Goal: Submit feedback/report problem: Submit feedback/report problem

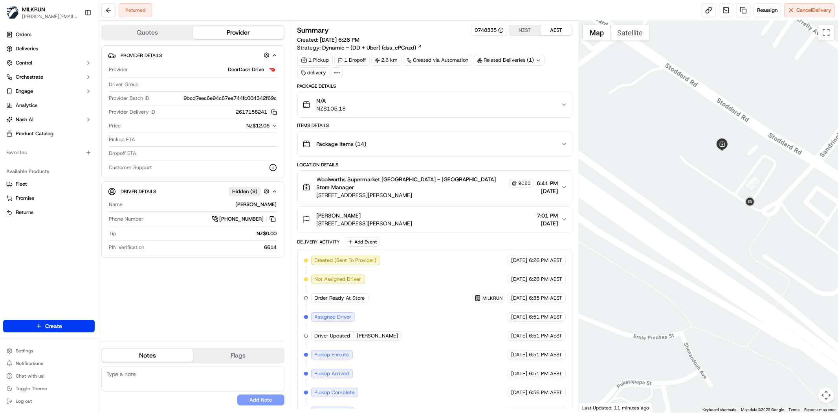
scroll to position [65, 0]
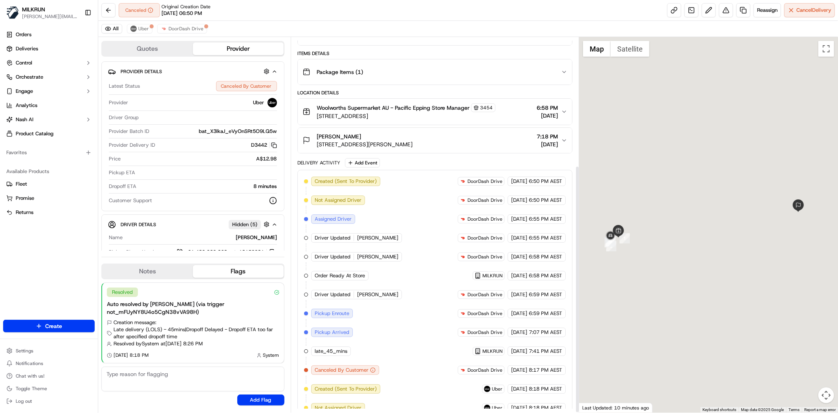
scroll to position [195, 0]
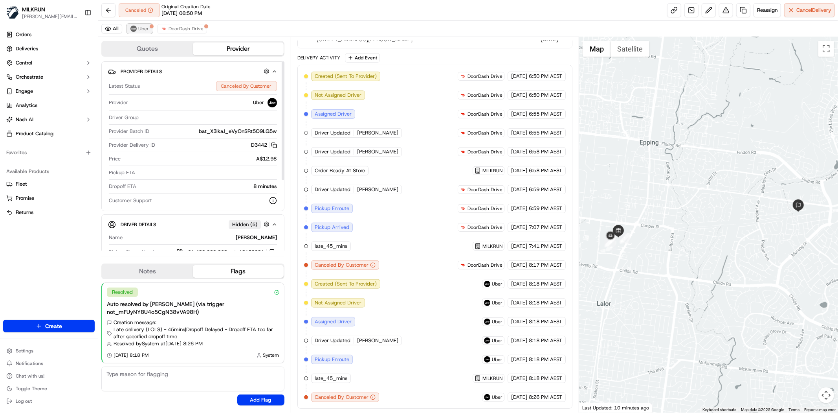
click at [144, 31] on span "Uber" at bounding box center [143, 29] width 11 height 6
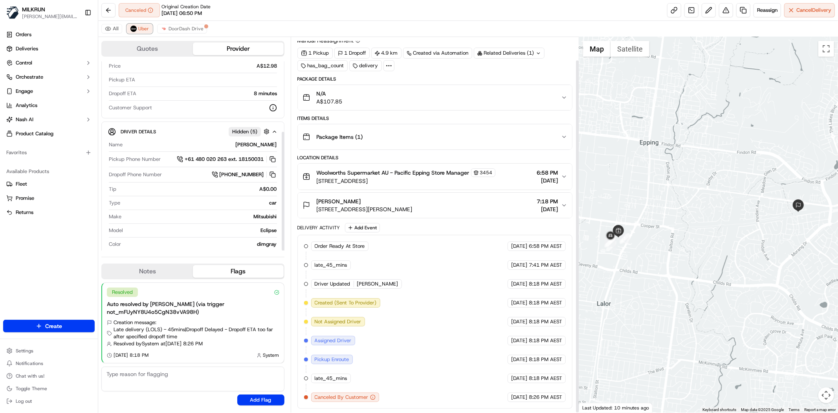
scroll to position [112, 0]
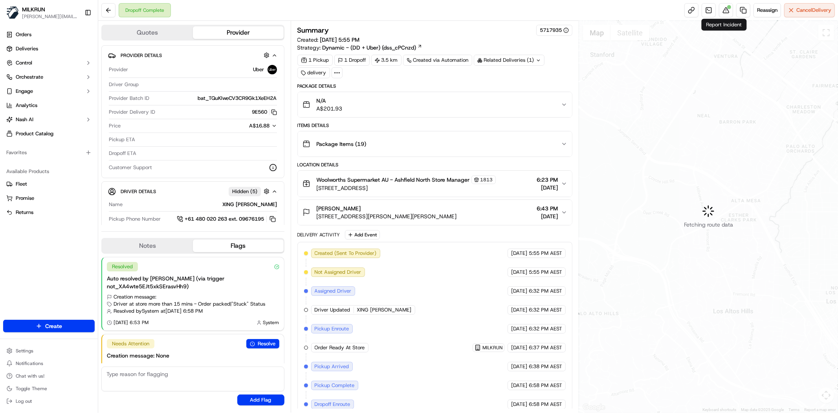
click at [732, 13] on div "Reassign Cancel Delivery" at bounding box center [759, 10] width 150 height 14
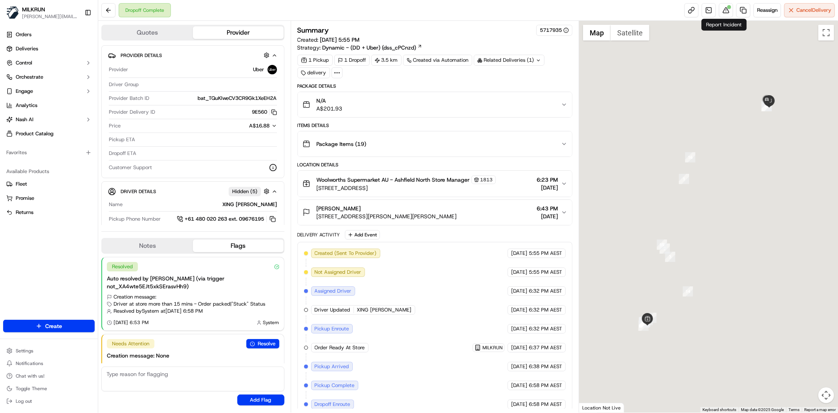
scroll to position [15, 0]
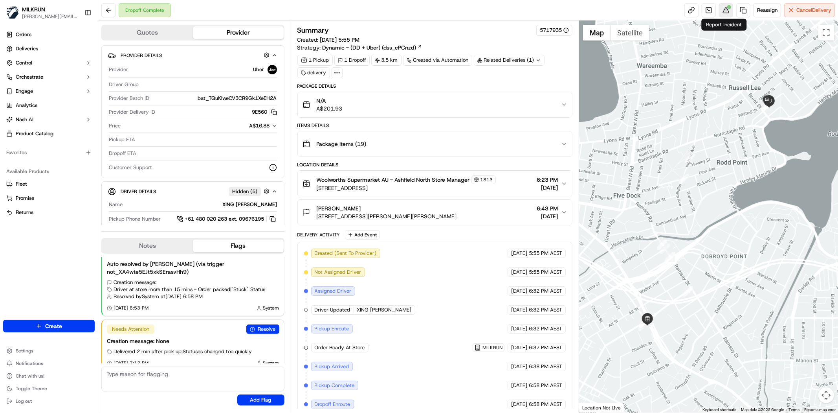
click at [726, 12] on button at bounding box center [726, 10] width 14 height 14
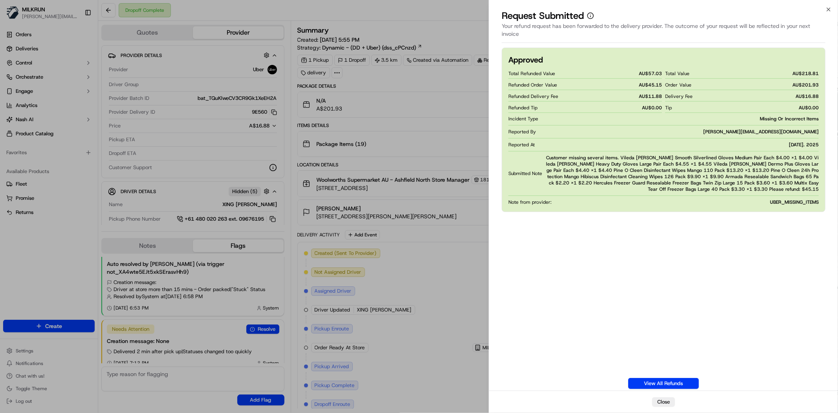
click at [594, 142] on div "Reported At Sep 15. 2025" at bounding box center [663, 144] width 310 height 6
click at [715, 158] on span "Customer missing several items. Vileda Ansell Smooth Silverlined Gloves Medium …" at bounding box center [681, 173] width 273 height 38
click at [731, 215] on div "Approved Total Refunded Value AU$ 57.03 Refunded Order Value AU$ 45.15 Refunded…" at bounding box center [664, 218] width 324 height 341
click at [790, 99] on div "Delivery Fee AU$ 16.88" at bounding box center [742, 96] width 154 height 10
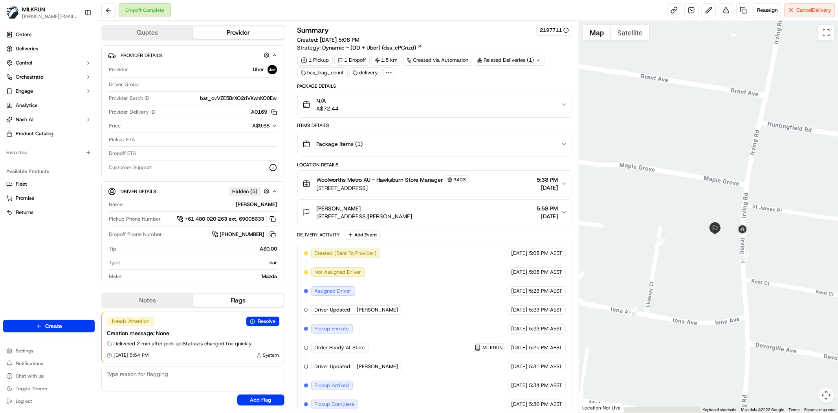
drag, startPoint x: 763, startPoint y: 347, endPoint x: 745, endPoint y: 147, distance: 200.3
click at [745, 147] on div at bounding box center [708, 216] width 259 height 391
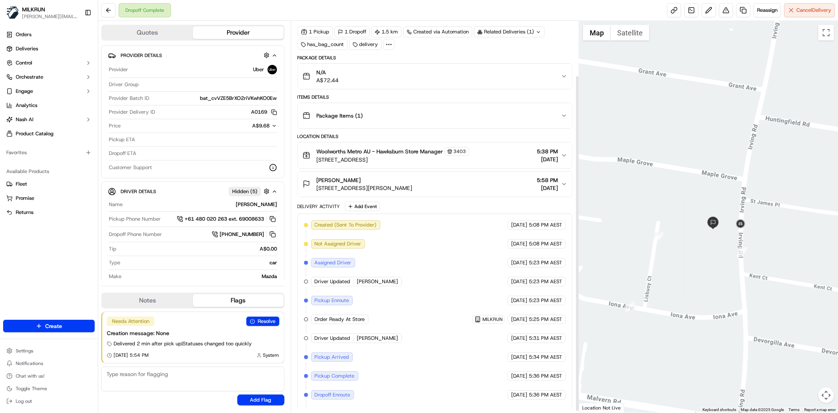
scroll to position [65, 0]
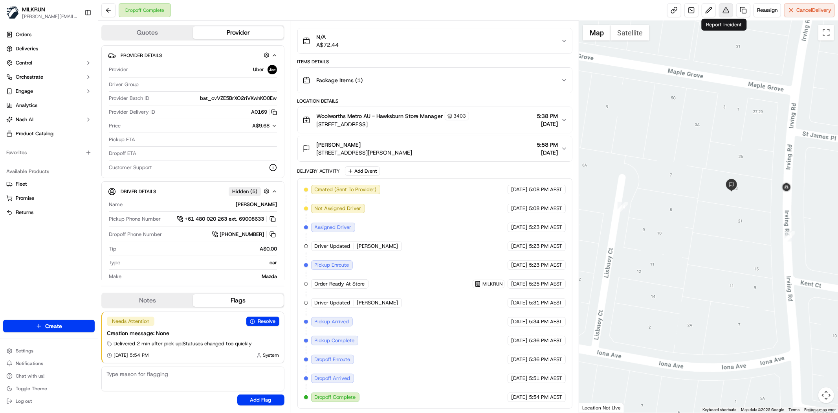
click at [727, 9] on button at bounding box center [726, 10] width 14 height 14
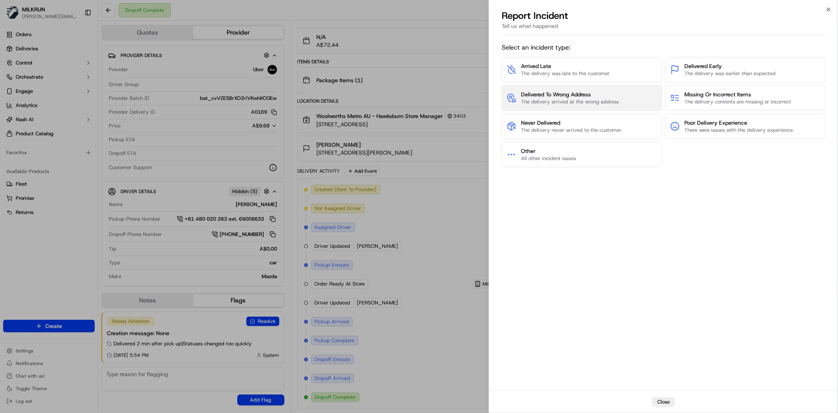
click at [599, 94] on span "Delivered To Wrong Address" at bounding box center [570, 94] width 98 height 8
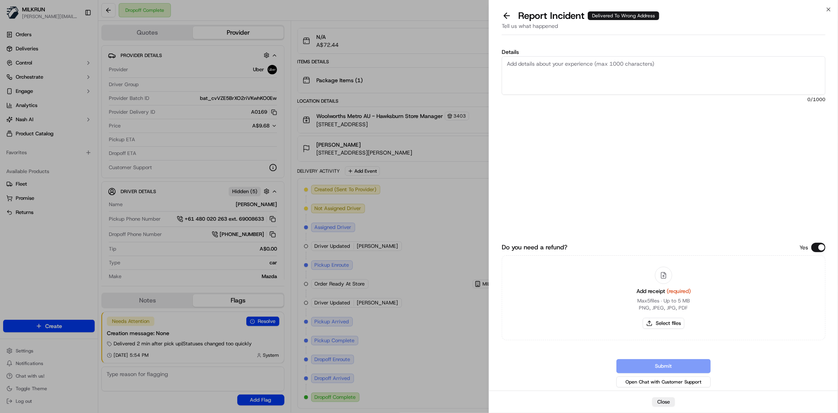
click at [576, 75] on textarea "Details" at bounding box center [664, 75] width 324 height 39
type textarea "Vidy"
drag, startPoint x: 607, startPoint y: 67, endPoint x: 316, endPoint y: 1, distance: 298.9
click at [316, 1] on body "MILKRUN toman@woolworths.com.au Toggle Sidebar Orders Deliveries Control Orches…" at bounding box center [419, 206] width 838 height 413
click at [604, 53] on label "Details" at bounding box center [664, 52] width 324 height 6
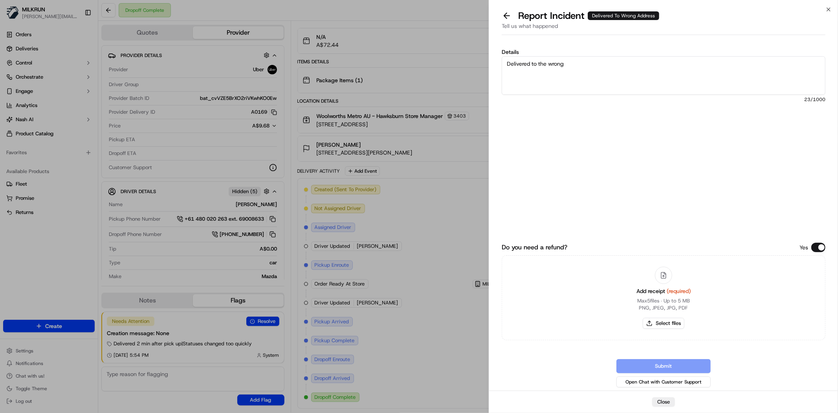
click at [604, 56] on textarea "Delivered to the wrong" at bounding box center [664, 75] width 324 height 39
click at [629, 81] on textarea "Delivered to the wrong" at bounding box center [664, 75] width 324 height 39
type textarea "Delivered to the wrong address. Customer did not receive the order."
click at [665, 323] on button "Select files" at bounding box center [664, 322] width 42 height 11
type input "C:\fakepath\lisa invoice.png"
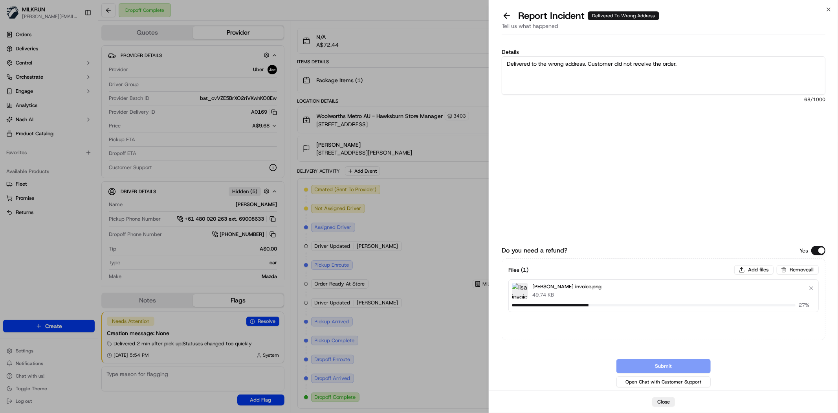
click at [761, 79] on textarea "Delivered to the wrong address. Customer did not receive the order." at bounding box center [664, 75] width 324 height 39
click at [754, 67] on textarea "Delivered to the wrong address. Customer did not receive the order. Please refu…" at bounding box center [664, 75] width 324 height 39
type textarea "Delivered to the wrong address. Customer did not receive the order. Please refu…"
click at [667, 364] on button "Submit" at bounding box center [663, 366] width 94 height 14
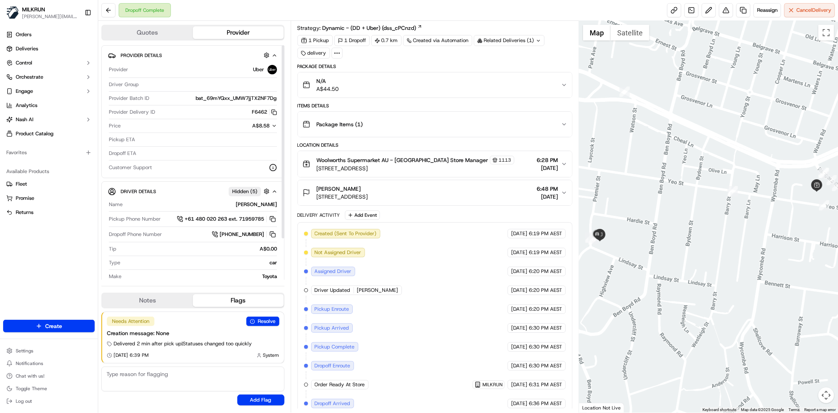
scroll to position [46, 0]
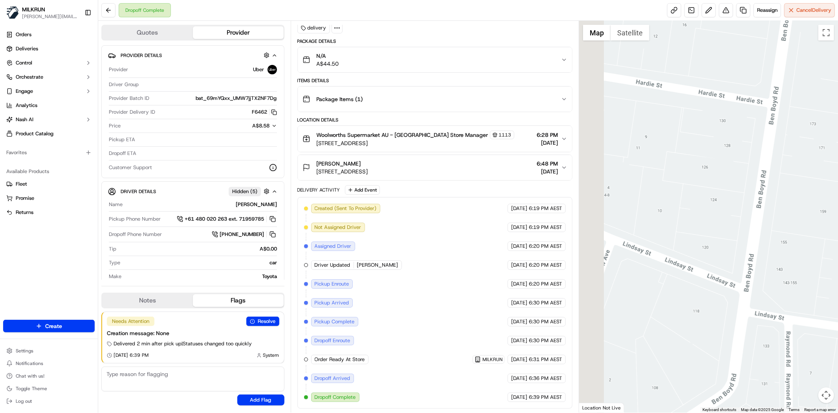
drag, startPoint x: 598, startPoint y: 182, endPoint x: 764, endPoint y: 244, distance: 177.0
click at [776, 249] on div at bounding box center [708, 216] width 259 height 391
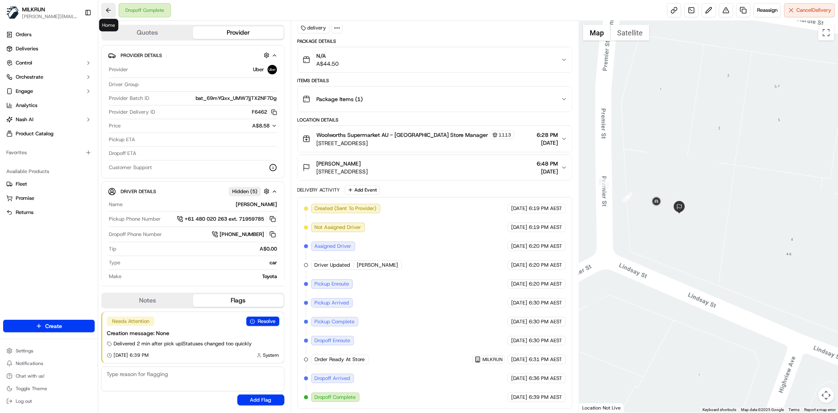
click at [105, 7] on button at bounding box center [108, 10] width 14 height 14
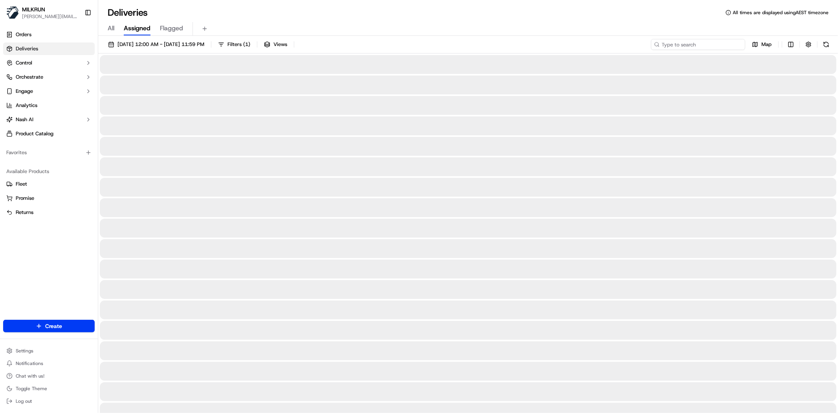
click at [698, 45] on input at bounding box center [698, 44] width 94 height 11
paste input "Jason Aarts"
type input "Jason Aarts"
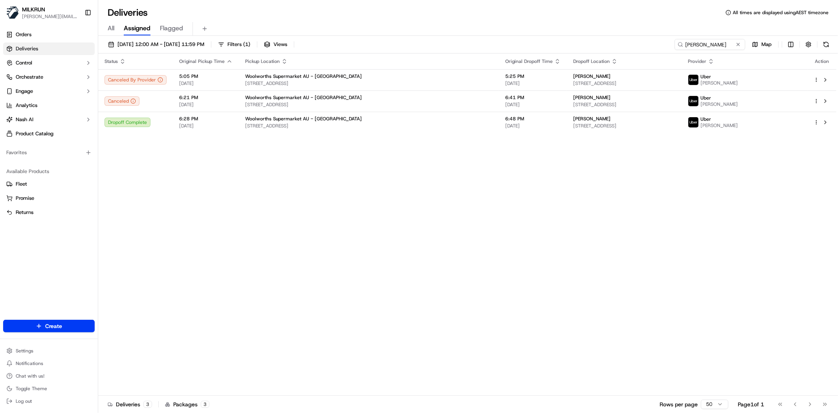
click at [372, 230] on div "Status Original Pickup Time Pickup Location Original Dropoff Time Dropoff Locat…" at bounding box center [467, 224] width 738 height 342
click at [161, 231] on div "Status Original Pickup Time Pickup Location Original Dropoff Time Dropoff Locat…" at bounding box center [467, 224] width 738 height 342
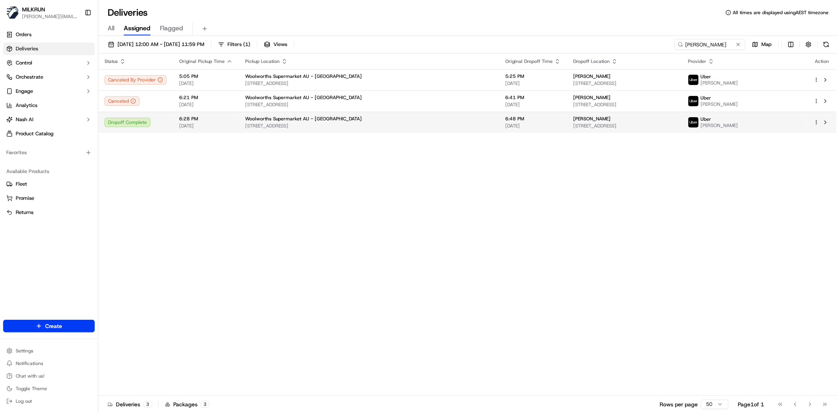
click at [573, 121] on div "Jason Aarts" at bounding box center [624, 119] width 102 height 6
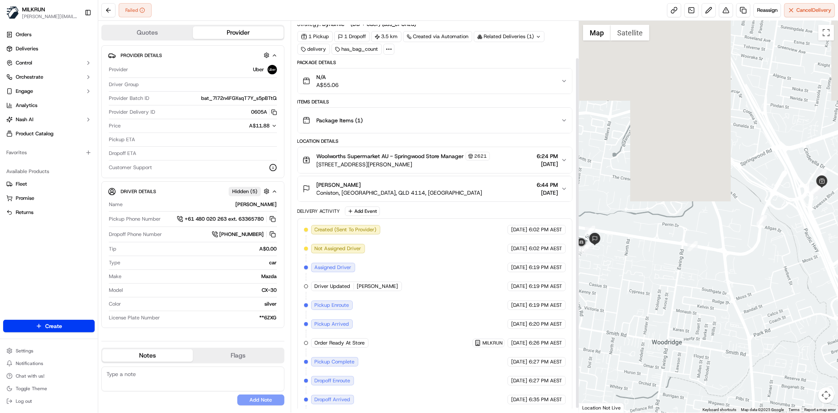
scroll to position [46, 0]
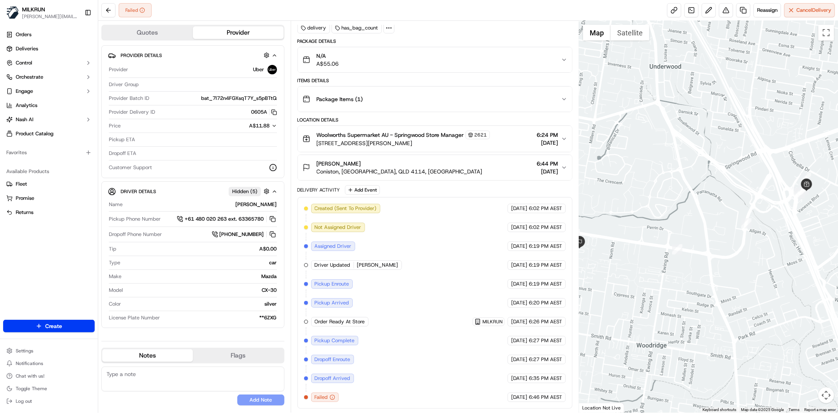
drag, startPoint x: 688, startPoint y: 275, endPoint x: 762, endPoint y: 232, distance: 86.1
click at [660, 281] on div at bounding box center [708, 216] width 259 height 391
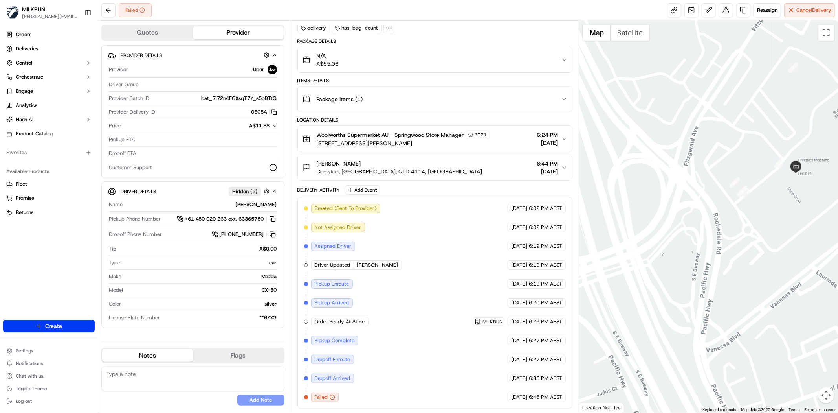
drag, startPoint x: 667, startPoint y: 183, endPoint x: 722, endPoint y: 185, distance: 55.0
click at [722, 185] on div at bounding box center [708, 216] width 259 height 391
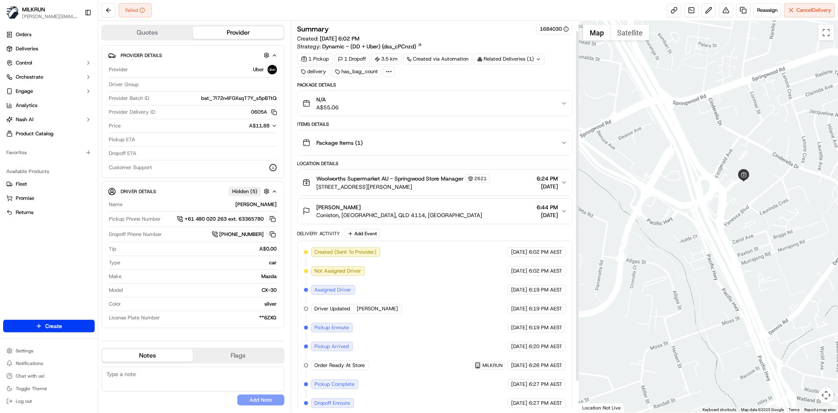
scroll to position [0, 0]
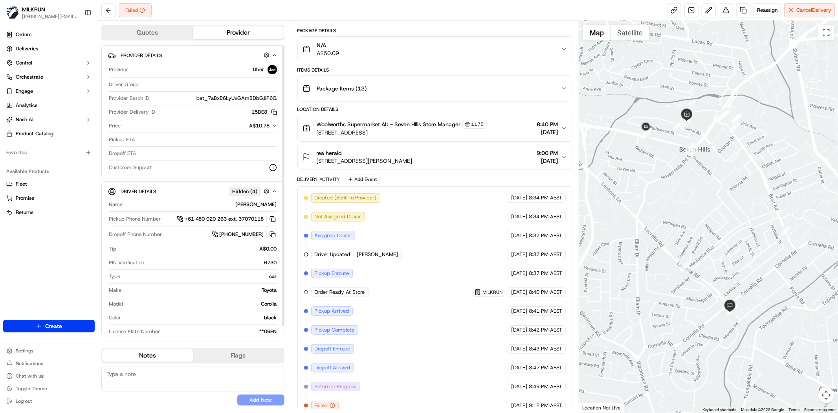
scroll to position [65, 0]
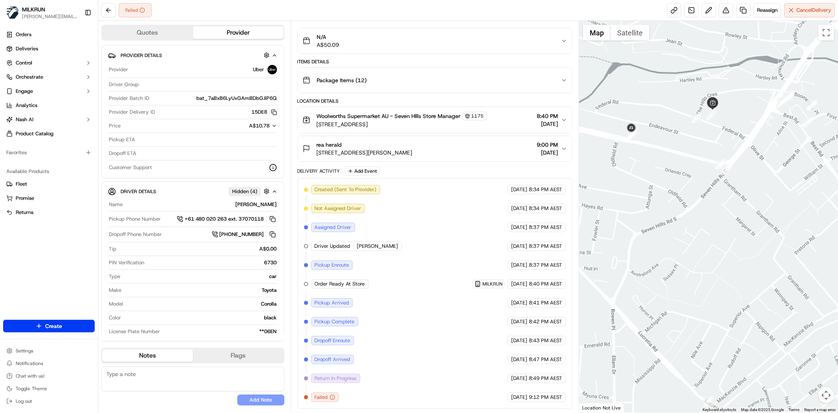
drag, startPoint x: 701, startPoint y: 147, endPoint x: 740, endPoint y: 138, distance: 40.0
click at [740, 138] on div at bounding box center [708, 216] width 259 height 391
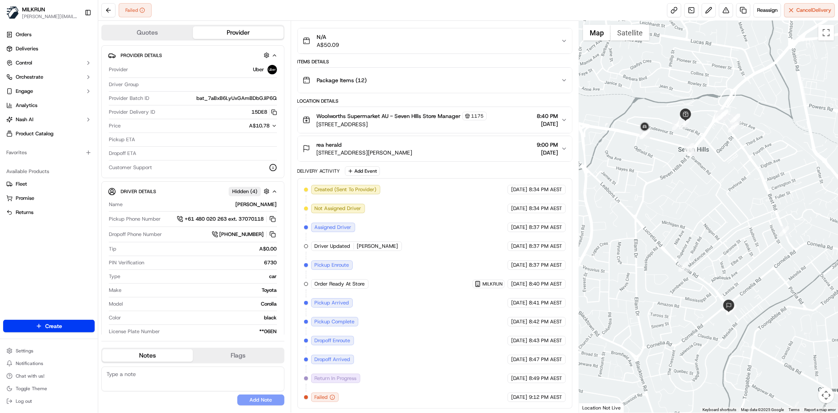
drag, startPoint x: 713, startPoint y: 236, endPoint x: 710, endPoint y: 225, distance: 11.6
click at [710, 234] on div at bounding box center [708, 216] width 259 height 391
click at [720, 10] on button at bounding box center [726, 10] width 14 height 14
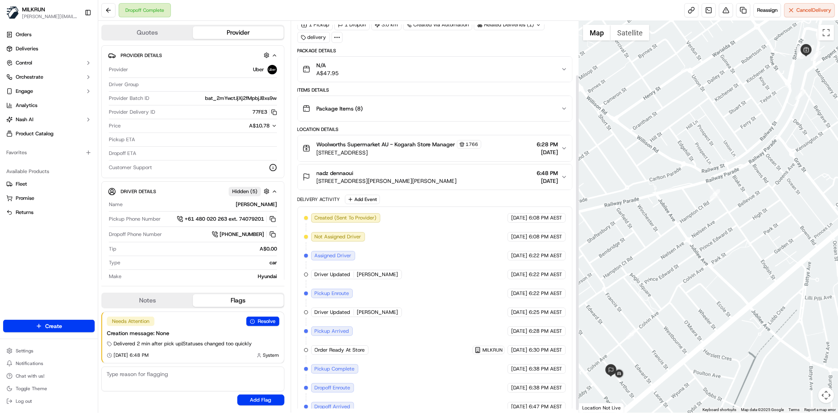
scroll to position [65, 0]
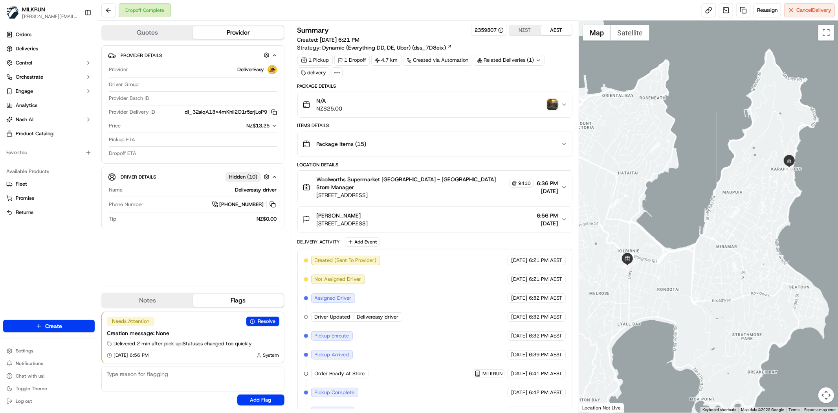
click at [552, 103] on img "button" at bounding box center [552, 104] width 11 height 11
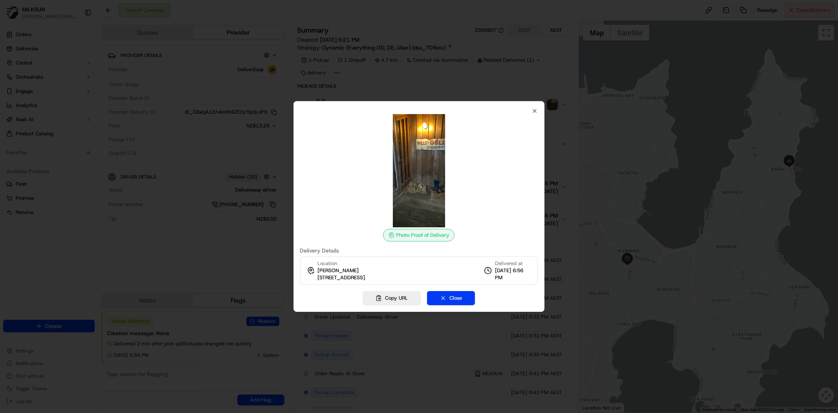
click at [420, 198] on img at bounding box center [418, 170] width 113 height 113
click at [535, 112] on icon "button" at bounding box center [535, 111] width 6 height 6
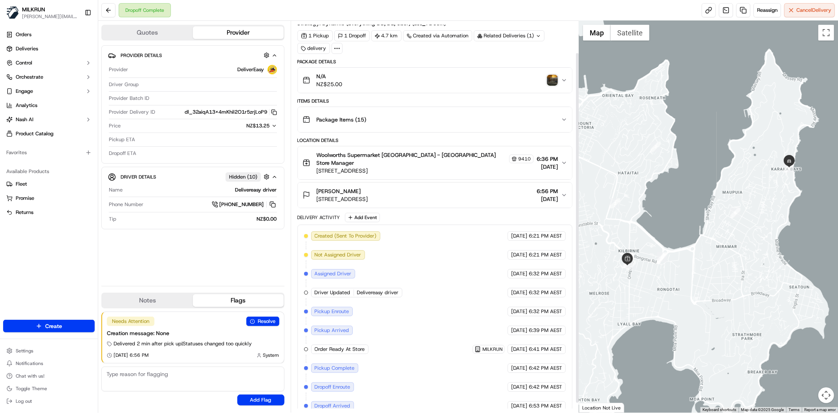
scroll to position [46, 0]
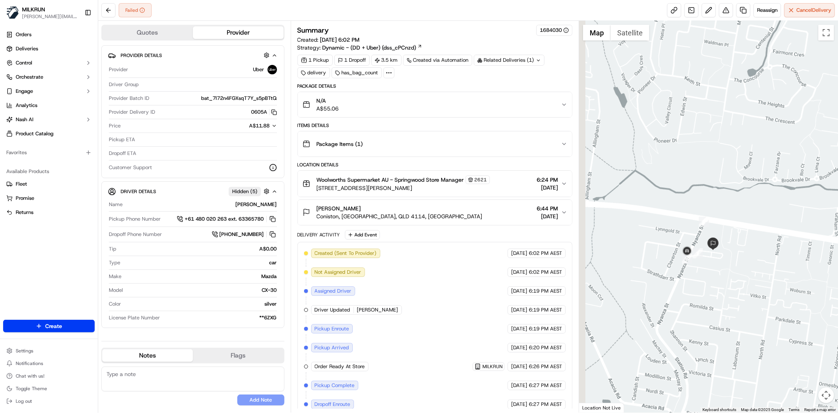
drag, startPoint x: 620, startPoint y: 243, endPoint x: 800, endPoint y: 226, distance: 180.7
click at [800, 226] on div at bounding box center [708, 216] width 259 height 391
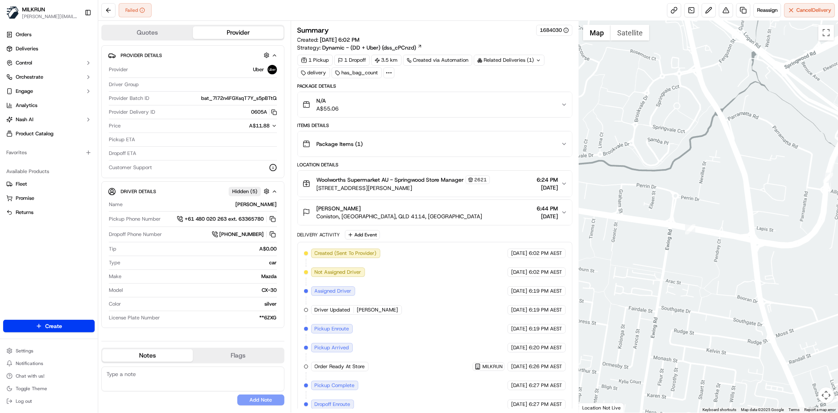
drag, startPoint x: 800, startPoint y: 226, endPoint x: 545, endPoint y: 209, distance: 255.6
click at [545, 209] on div "Quotes Provider Provider Details Provider Uber Driver Group Provider Batch ID b…" at bounding box center [468, 216] width 740 height 391
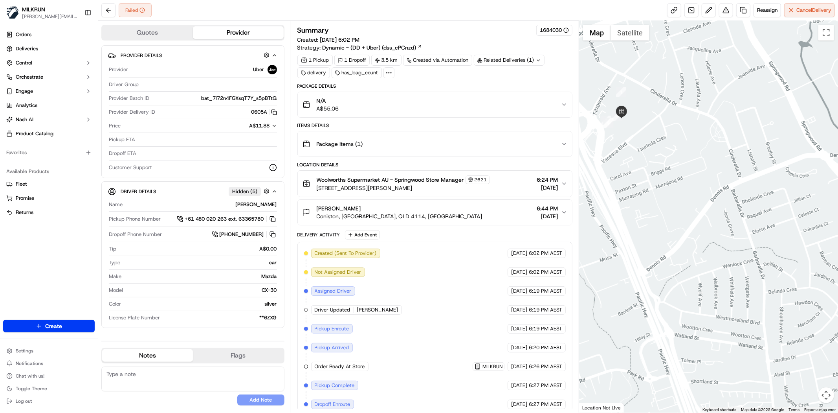
drag, startPoint x: 730, startPoint y: 197, endPoint x: 600, endPoint y: 202, distance: 129.4
click at [600, 202] on div at bounding box center [708, 216] width 259 height 391
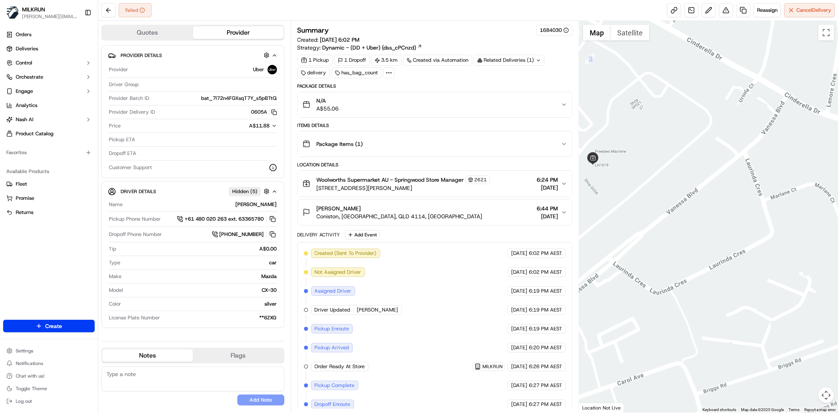
drag, startPoint x: 577, startPoint y: 223, endPoint x: 611, endPoint y: 224, distance: 34.2
click at [611, 224] on div "Quotes Provider Provider Details Provider Uber Driver Group Provider Batch ID b…" at bounding box center [468, 216] width 740 height 391
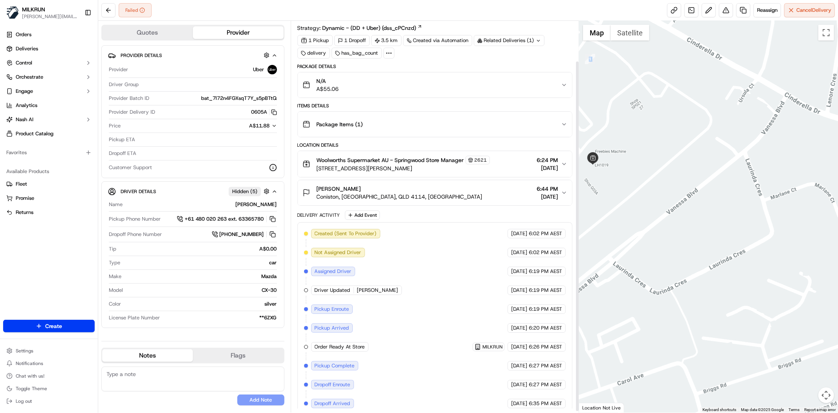
scroll to position [46, 0]
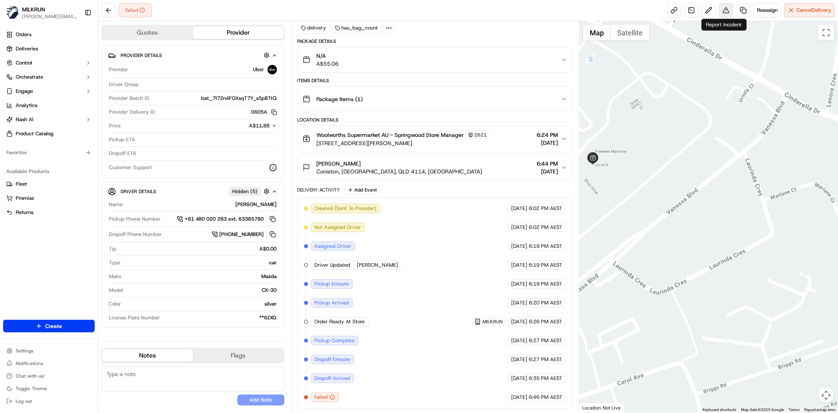
click at [721, 9] on button at bounding box center [726, 10] width 14 height 14
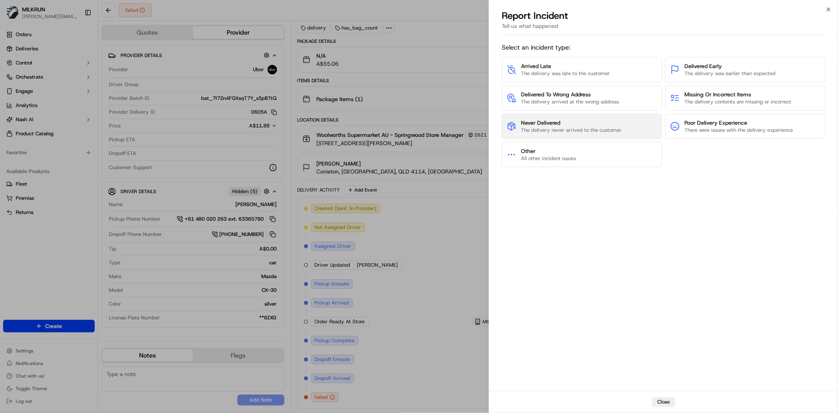
click at [601, 121] on span "Never Delivered" at bounding box center [571, 123] width 101 height 8
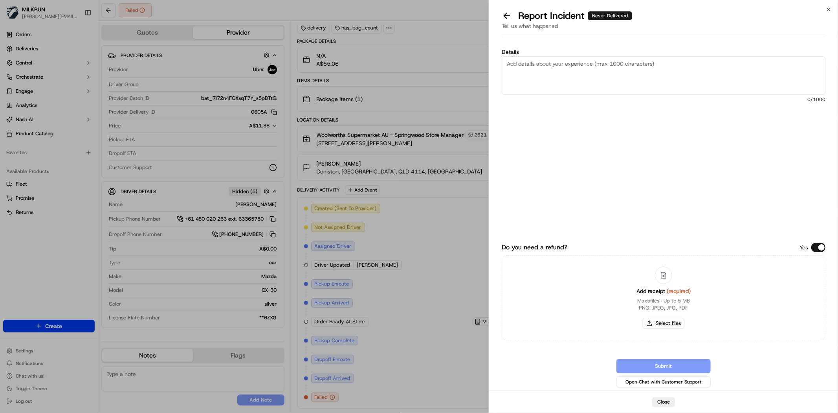
click at [602, 102] on span "0 /1000" at bounding box center [664, 99] width 324 height 6
click at [603, 81] on textarea "Details" at bounding box center [664, 75] width 324 height 39
click at [781, 65] on textarea "Please check in with driver to see if they were able to return the order and if…" at bounding box center [664, 75] width 324 height 39
type textarea "Please check in with driver to see if they were able to return the order and if…"
click at [679, 328] on button "Select files" at bounding box center [664, 322] width 42 height 11
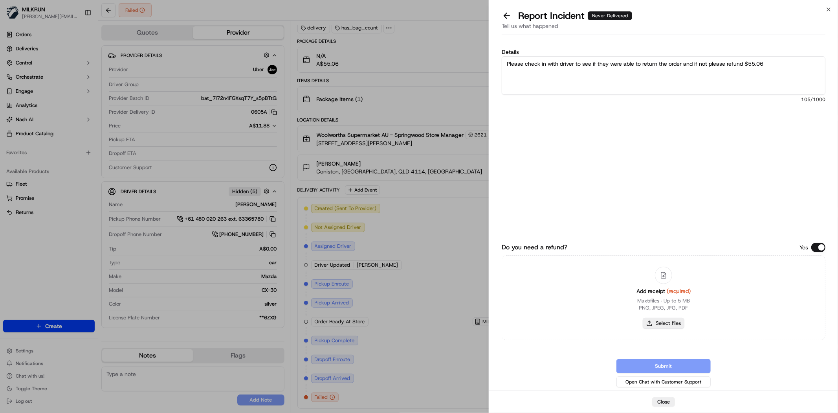
type input "C:\fakepath\12.png"
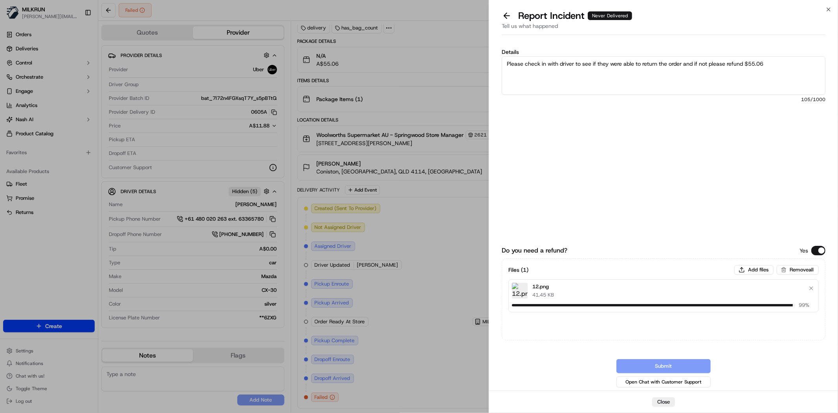
click at [637, 78] on textarea "Please check in with driver to see if they were able to return the order and if…" at bounding box center [664, 75] width 324 height 39
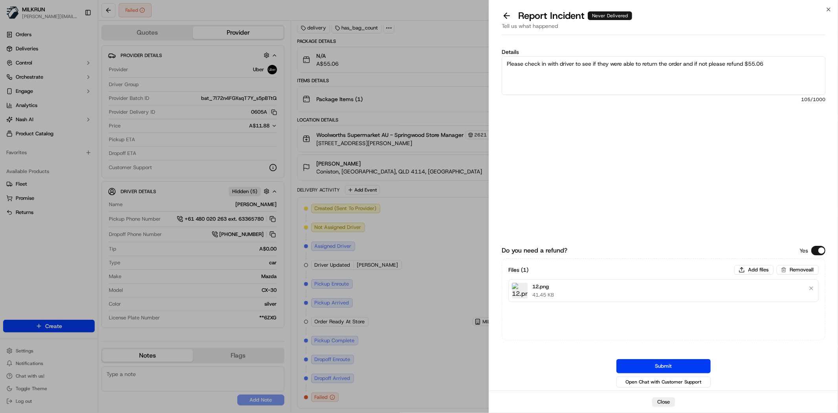
drag, startPoint x: 724, startPoint y: 81, endPoint x: 634, endPoint y: 77, distance: 90.0
click at [717, 80] on textarea "Please check in with driver to see if they were able to return the order and if…" at bounding box center [664, 75] width 324 height 39
click at [657, 197] on div "Do you need a refund? Yes Files ( 1 ) Add files Remove all 12.png 41.45 KB Subm…" at bounding box center [664, 291] width 324 height 196
drag, startPoint x: 692, startPoint y: 364, endPoint x: 593, endPoint y: 332, distance: 104.7
click at [692, 362] on button "Submit" at bounding box center [663, 366] width 94 height 14
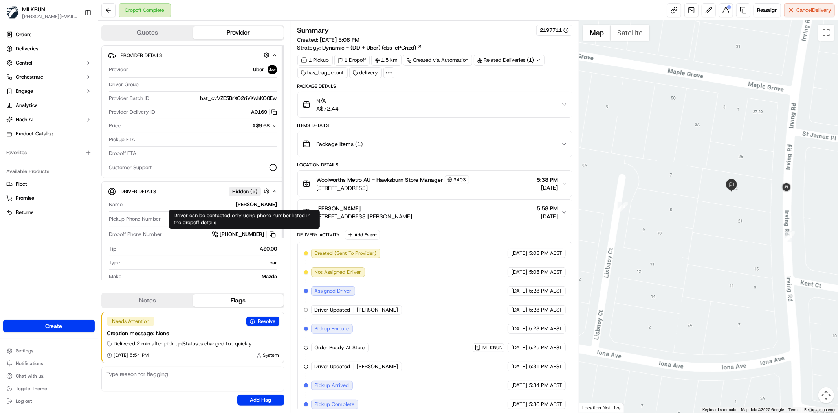
scroll to position [65, 0]
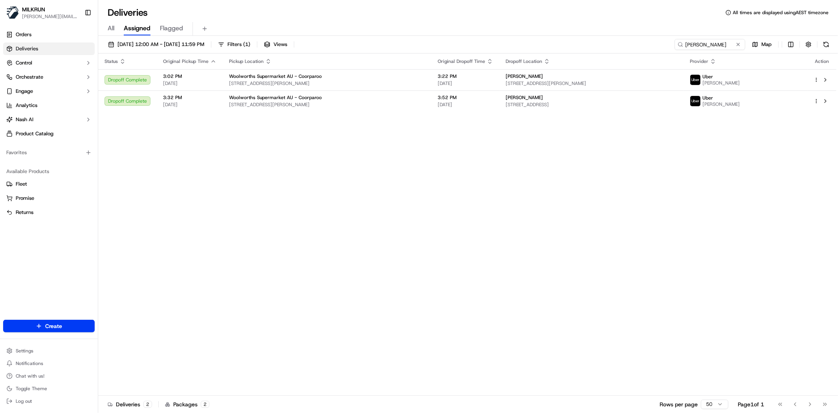
click at [585, 231] on div "Status Original Pickup Time Pickup Location Original Dropoff Time Dropoff Locat…" at bounding box center [467, 224] width 738 height 342
